Goal: Task Accomplishment & Management: Manage account settings

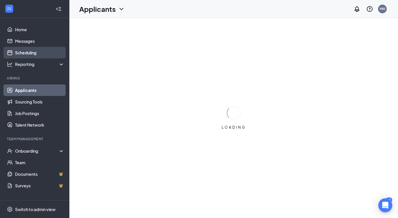
click at [57, 53] on link "Scheduling" at bounding box center [39, 53] width 49 height 12
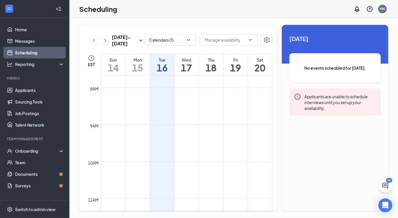
scroll to position [409, 0]
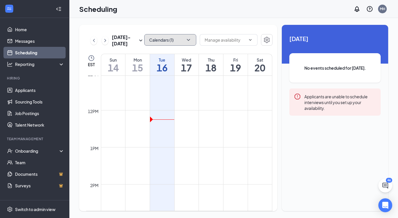
click at [185, 41] on icon "ChevronDown" at bounding box center [188, 40] width 6 height 6
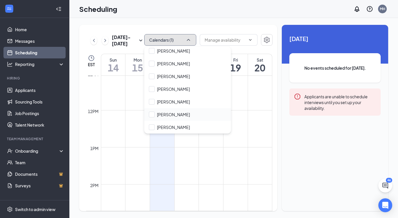
scroll to position [53, 0]
click at [179, 125] on input "[PERSON_NAME]" at bounding box center [169, 127] width 41 height 6
checkbox input "true"
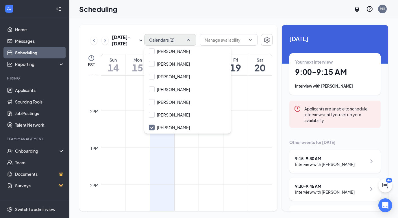
click at [193, 159] on td at bounding box center [186, 160] width 171 height 9
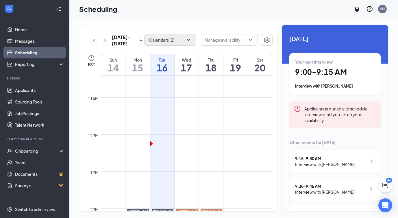
scroll to position [306, 0]
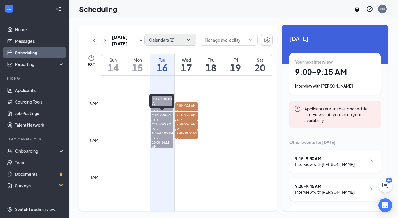
click at [161, 116] on span "9:15-9:30 AM" at bounding box center [162, 114] width 23 height 6
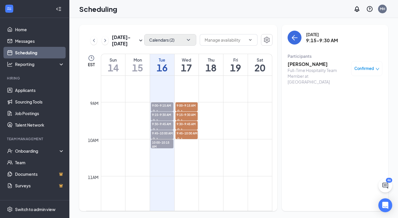
click at [364, 69] on span "Confirmed" at bounding box center [364, 69] width 20 height 6
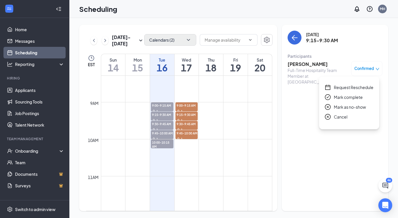
click at [356, 87] on span "Request Reschedule" at bounding box center [353, 87] width 40 height 6
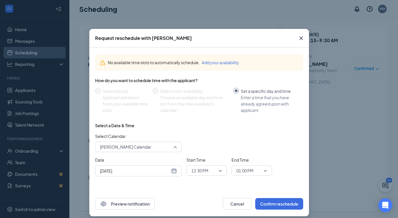
click at [169, 147] on span "[PERSON_NAME] Calendar" at bounding box center [136, 146] width 72 height 9
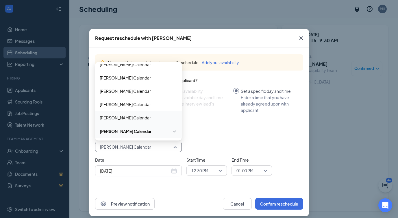
scroll to position [59, 0]
click at [157, 131] on span "[PERSON_NAME] Calendar" at bounding box center [138, 131] width 77 height 6
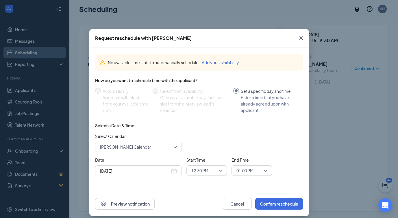
click at [303, 38] on icon "Cross" at bounding box center [300, 38] width 7 height 7
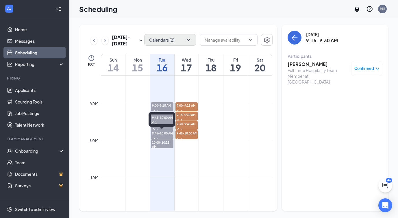
click at [163, 134] on span "9:45-10:00 AM" at bounding box center [162, 133] width 23 height 6
click at [163, 150] on td at bounding box center [186, 152] width 171 height 9
click at [164, 144] on span "10:00-10:15 AM" at bounding box center [162, 144] width 23 height 10
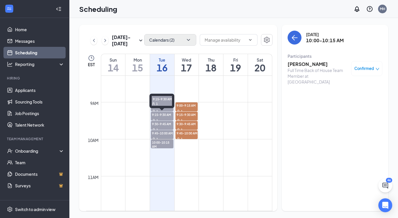
click at [163, 103] on div "1" at bounding box center [162, 104] width 20 height 4
click at [199, 103] on td at bounding box center [186, 106] width 171 height 9
click at [167, 107] on span "9:00-9:15 AM" at bounding box center [162, 105] width 23 height 6
click at [165, 113] on span "9:15-9:30 AM" at bounding box center [162, 114] width 23 height 6
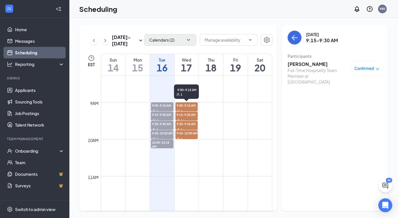
click at [188, 106] on span "9:00-9:15 AM" at bounding box center [186, 105] width 23 height 6
click at [189, 114] on span "9:15-9:30 AM" at bounding box center [186, 114] width 23 height 6
click at [189, 122] on span "9:30-9:45 AM" at bounding box center [186, 124] width 23 height 6
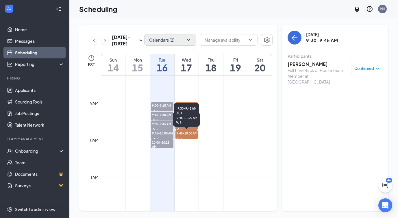
click at [189, 132] on span "9:45-10:00 AM" at bounding box center [186, 133] width 23 height 6
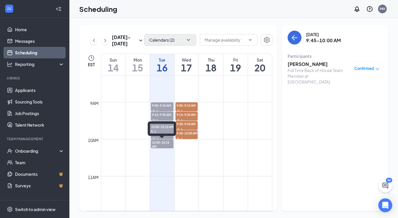
click at [155, 148] on span "10:00-10:15 AM" at bounding box center [162, 144] width 23 height 10
click at [169, 135] on div "10:00-10:15 AM 1" at bounding box center [162, 128] width 28 height 14
click at [169, 137] on div "10:00-10:15 AM 1" at bounding box center [162, 129] width 28 height 17
click at [125, 139] on td at bounding box center [186, 143] width 171 height 9
click at [154, 135] on div "10:00-10:15 AM 1" at bounding box center [162, 128] width 28 height 14
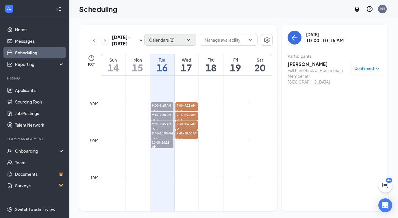
click at [117, 124] on td at bounding box center [186, 124] width 171 height 9
click at [160, 133] on span "9:45-10:00 AM" at bounding box center [162, 133] width 23 height 6
click at [162, 124] on span "9:30-9:45 AM" at bounding box center [162, 124] width 23 height 6
click at [327, 71] on div "Full-Time Hospitality Team Member at [GEOGRAPHIC_DATA]" at bounding box center [317, 75] width 61 height 17
click at [371, 68] on span "Confirmed" at bounding box center [364, 69] width 20 height 6
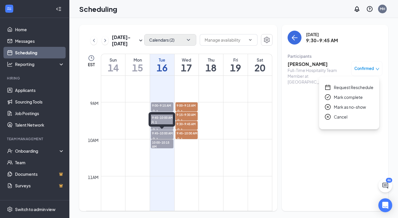
click at [168, 132] on span "9:45-10:00 AM" at bounding box center [162, 133] width 23 height 6
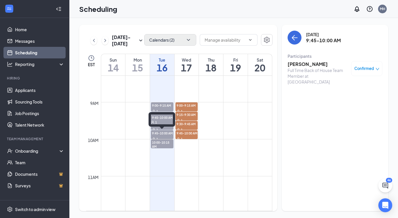
click at [168, 126] on div "9:45-10:00 AM 1" at bounding box center [161, 119] width 27 height 14
click at [162, 107] on span "9:00-9:15 AM" at bounding box center [162, 105] width 23 height 6
click at [161, 115] on span "9:15-9:30 AM" at bounding box center [162, 114] width 23 height 6
click at [367, 69] on span "Confirmed" at bounding box center [364, 69] width 20 height 6
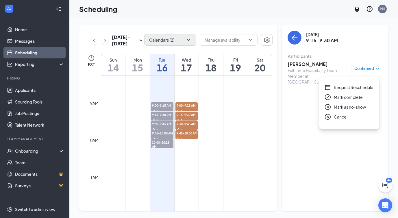
click at [358, 88] on span "Request Reschedule" at bounding box center [353, 87] width 40 height 6
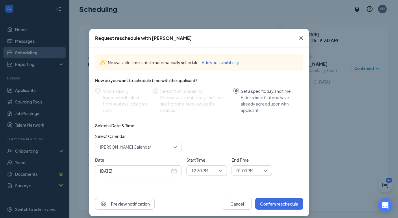
click at [205, 169] on span "12:30 PM" at bounding box center [199, 170] width 17 height 9
click at [214, 96] on span "10:00 AM" at bounding box center [206, 98] width 31 height 6
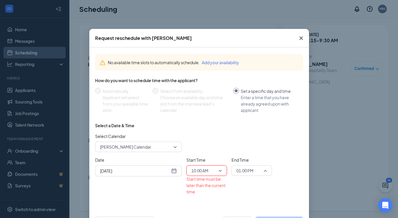
click at [249, 171] on span "01:00 PM" at bounding box center [244, 170] width 17 height 9
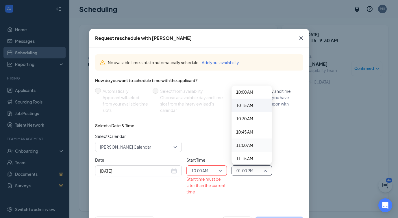
scroll to position [532, 0]
click at [252, 109] on span "10:15 AM" at bounding box center [244, 107] width 17 height 6
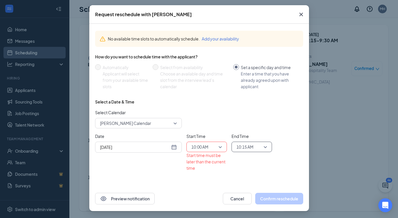
scroll to position [23, 0]
click at [207, 146] on span "10:00 AM" at bounding box center [199, 147] width 17 height 9
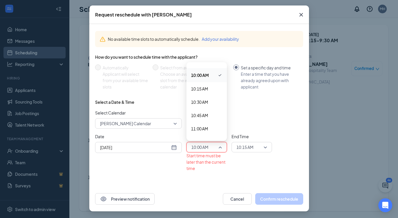
click at [206, 75] on span "10:00 AM" at bounding box center [200, 75] width 18 height 6
click at [243, 148] on span "10:15 AM" at bounding box center [244, 147] width 17 height 9
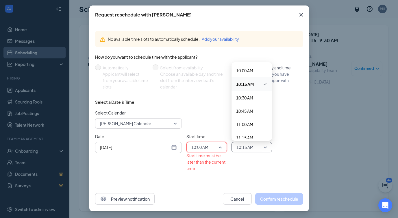
click at [214, 146] on span "10:00 AM" at bounding box center [203, 147] width 25 height 9
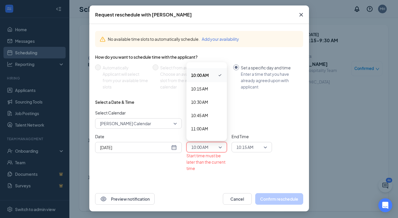
click at [172, 148] on div "[DATE]" at bounding box center [138, 147] width 77 height 6
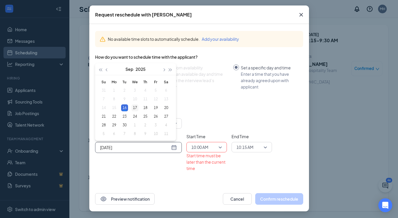
type input "[DATE]"
click at [134, 107] on div "17" at bounding box center [134, 107] width 7 height 7
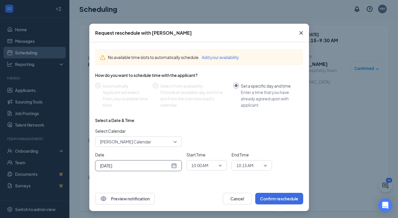
scroll to position [5, 0]
click at [148, 179] on div "No available time slots to automatically schedule. Add your availability How do…" at bounding box center [198, 114] width 219 height 144
click at [266, 196] on button "Confirm reschedule" at bounding box center [279, 199] width 48 height 12
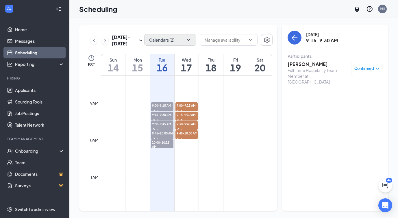
scroll to position [0, 0]
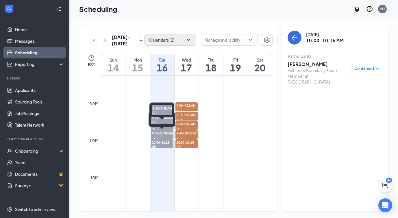
click at [156, 130] on div "9:45-10:00 AM 1" at bounding box center [161, 134] width 23 height 9
click at [156, 126] on span "9:30-9:45 AM" at bounding box center [162, 124] width 23 height 6
click at [368, 63] on div "Confirmed" at bounding box center [366, 68] width 31 height 15
click at [368, 66] on span "Confirmed" at bounding box center [364, 69] width 20 height 6
click at [306, 64] on h3 "[PERSON_NAME]" at bounding box center [317, 64] width 61 height 6
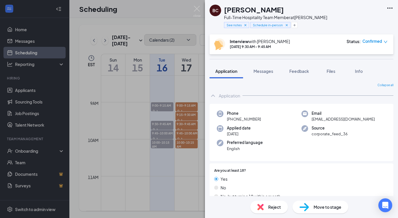
drag, startPoint x: 259, startPoint y: 119, endPoint x: 228, endPoint y: 119, distance: 30.6
click at [228, 119] on span "[PHONE_NUMBER]" at bounding box center [244, 119] width 34 height 6
copy span "[PHONE_NUMBER]"
